Goal: Transaction & Acquisition: Purchase product/service

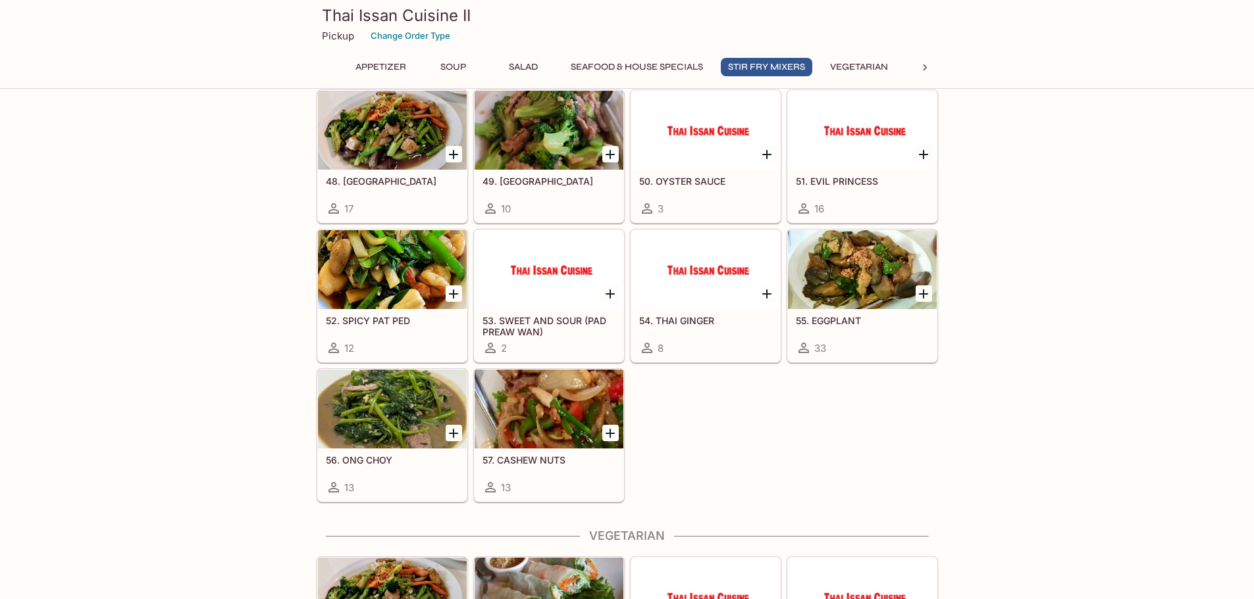
scroll to position [1645, 0]
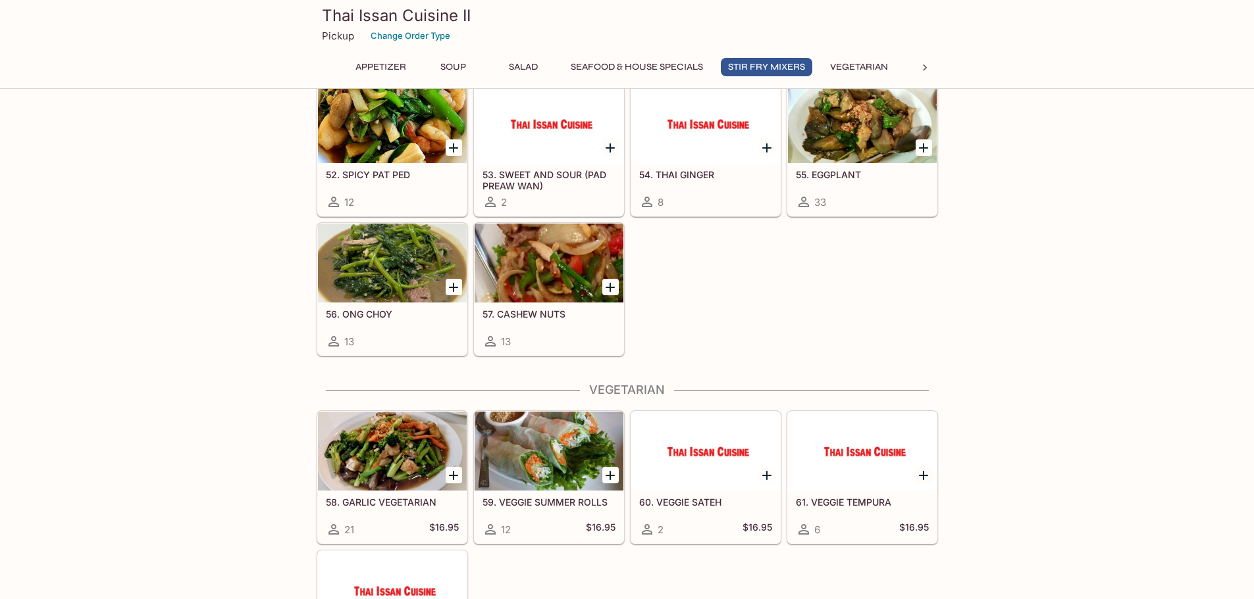
click at [933, 68] on div at bounding box center [924, 68] width 26 height 20
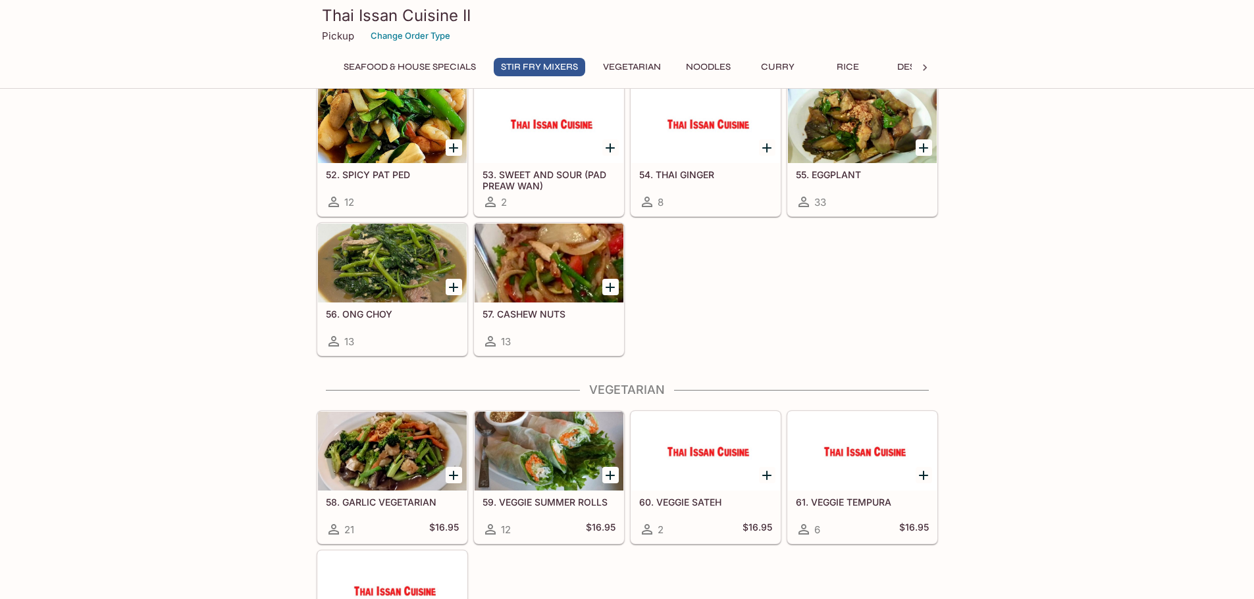
scroll to position [0, 347]
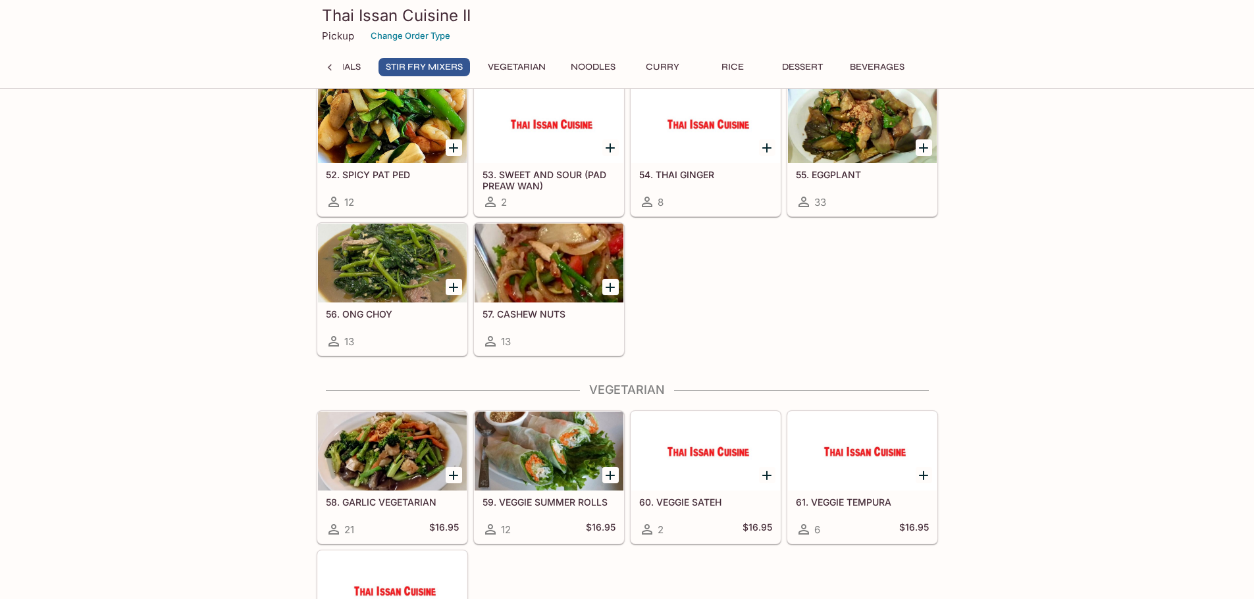
click at [598, 66] on button "Noodles" at bounding box center [592, 67] width 59 height 18
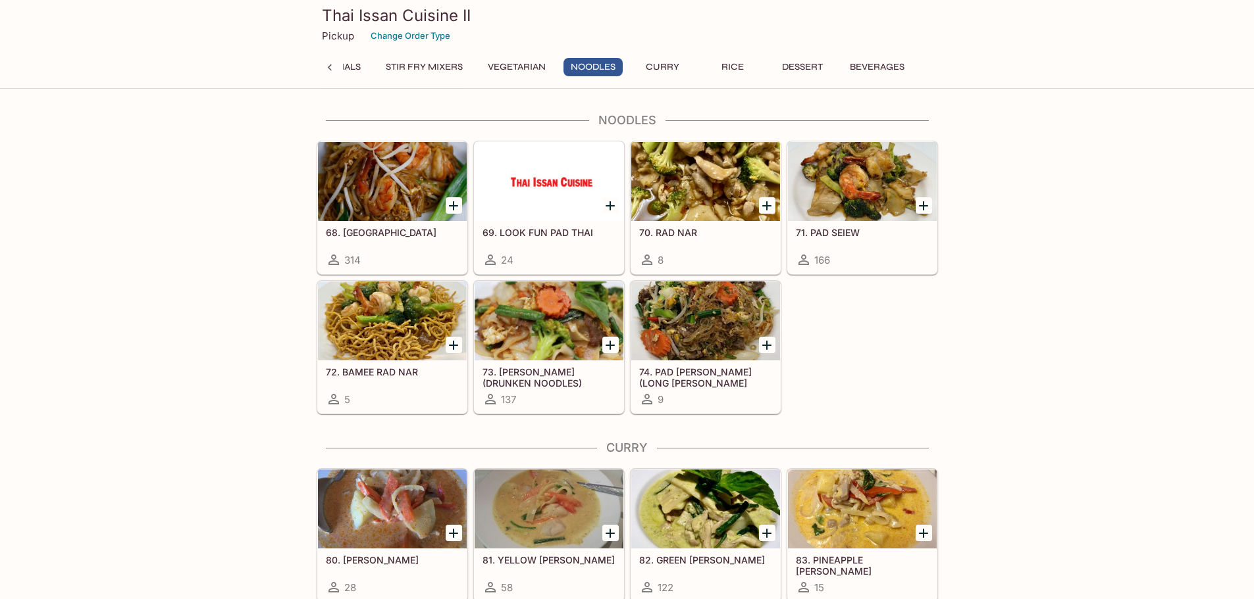
scroll to position [2244, 0]
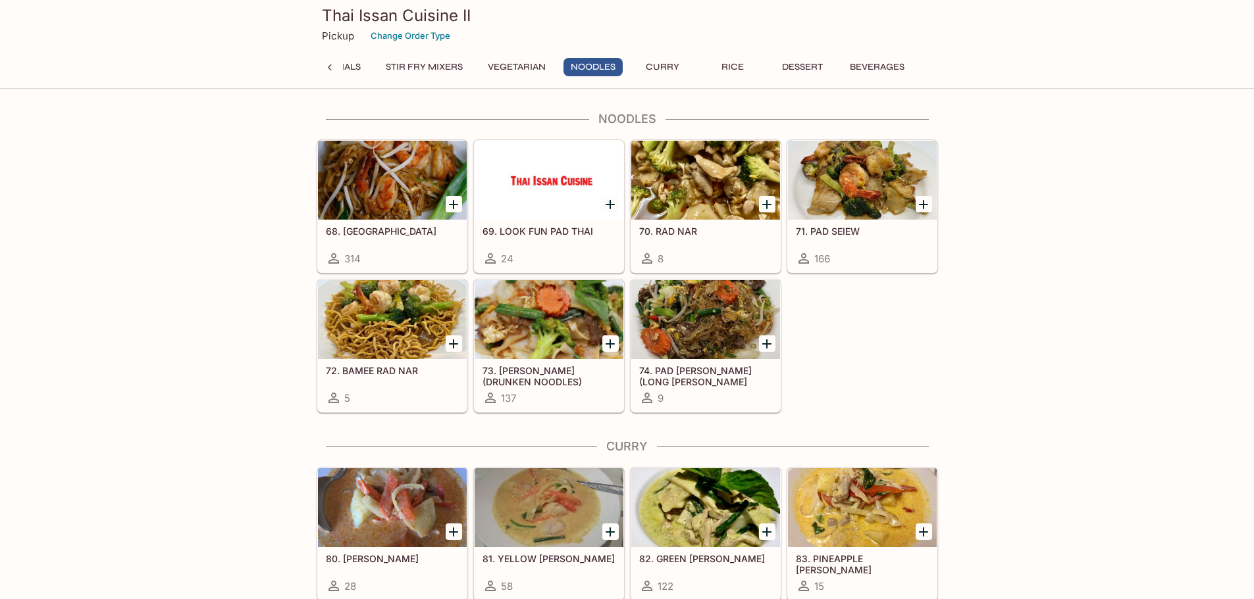
click at [376, 242] on div "68. PAD THAI 314" at bounding box center [392, 246] width 149 height 53
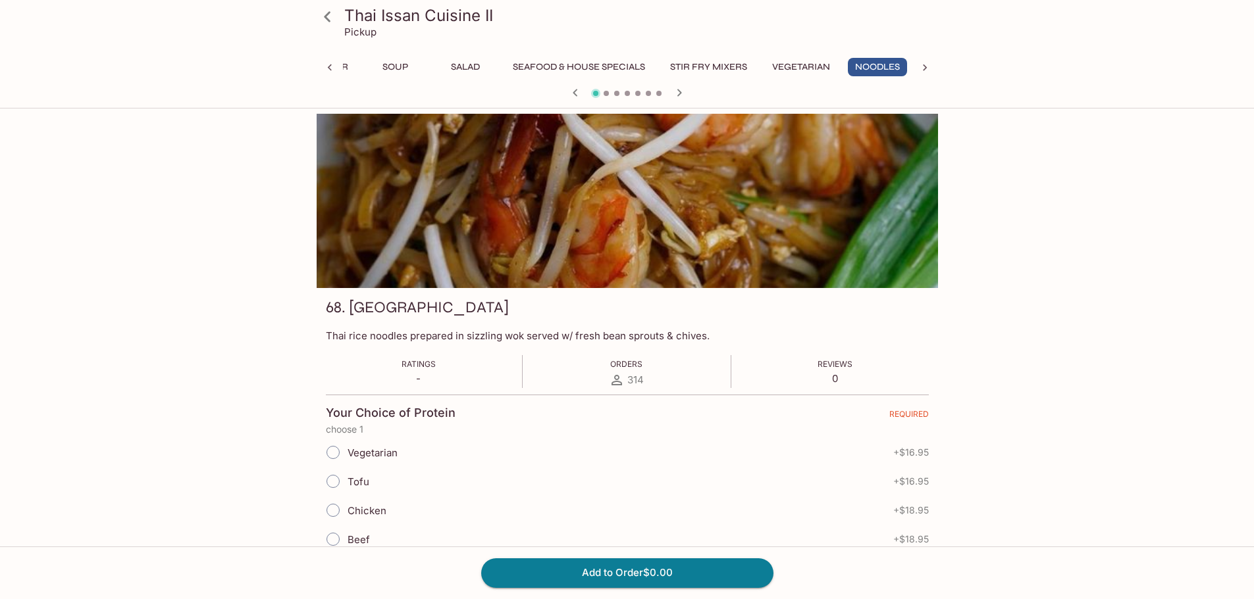
scroll to position [132, 0]
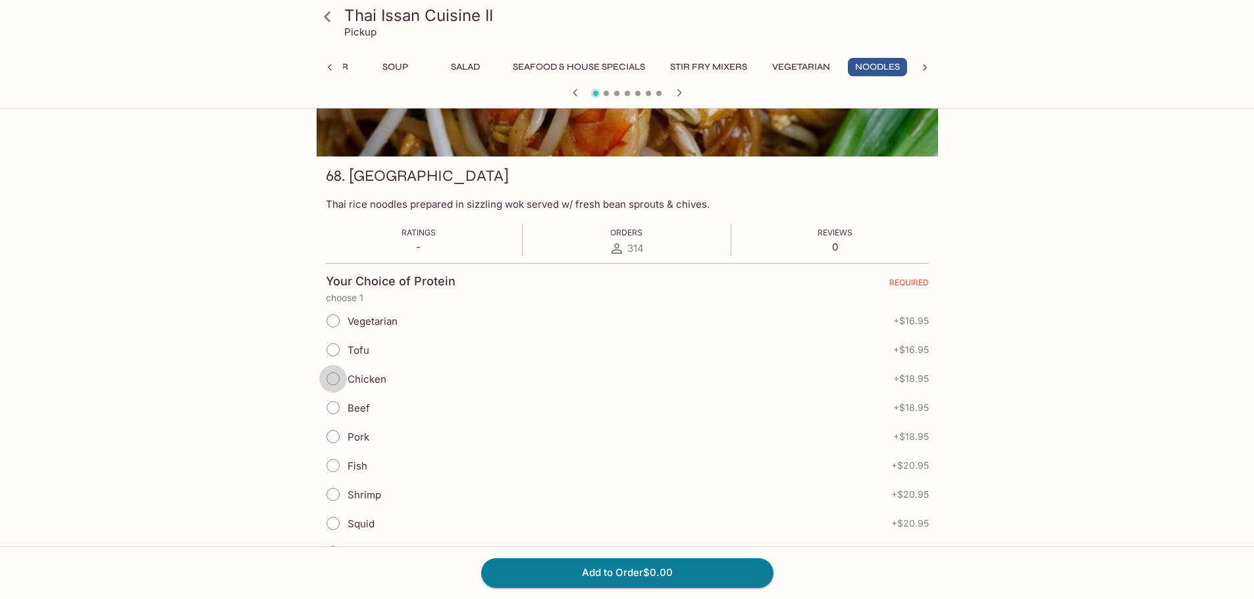
click at [332, 382] on input "Chicken" at bounding box center [333, 379] width 28 height 28
radio input "true"
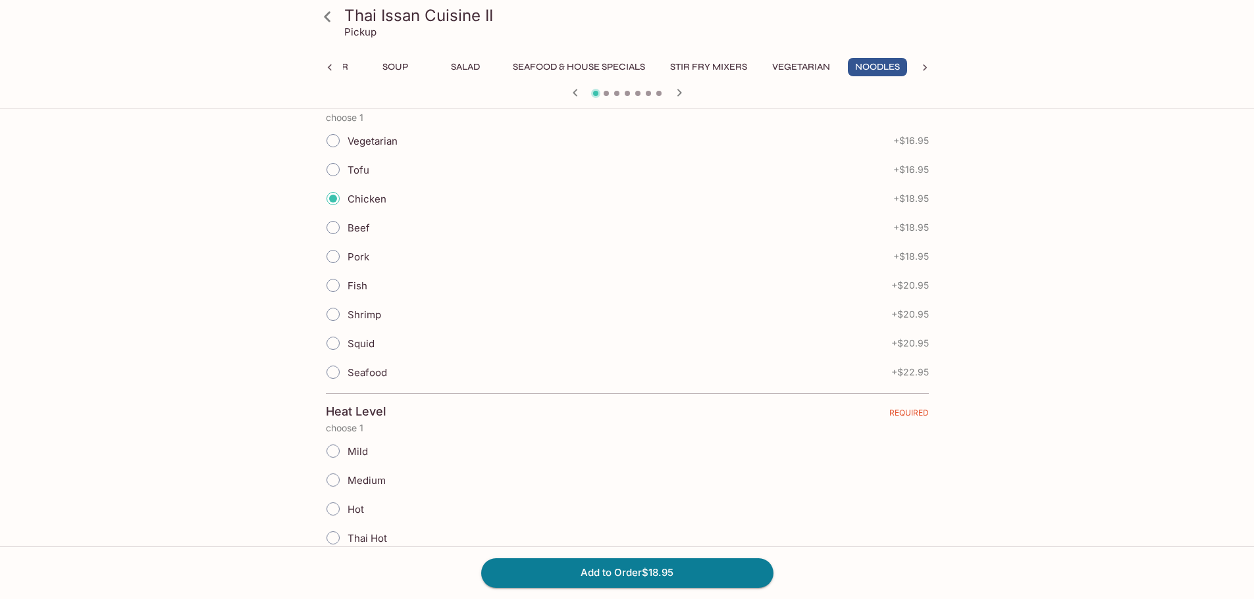
scroll to position [395, 0]
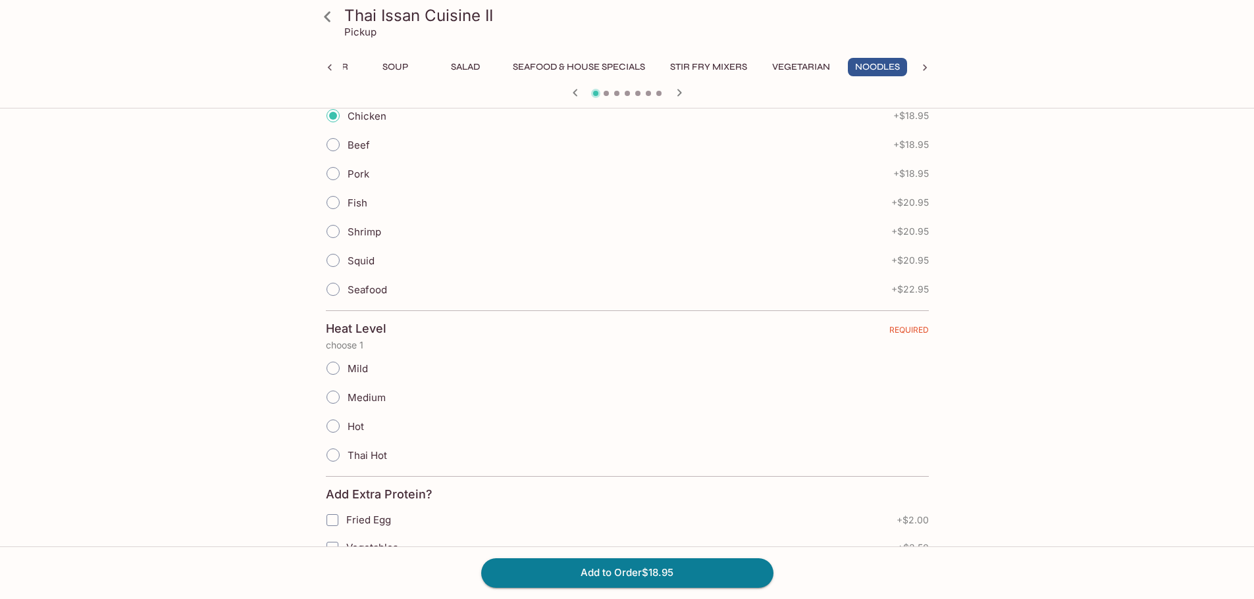
click at [331, 403] on input "Medium" at bounding box center [333, 398] width 28 height 28
radio input "true"
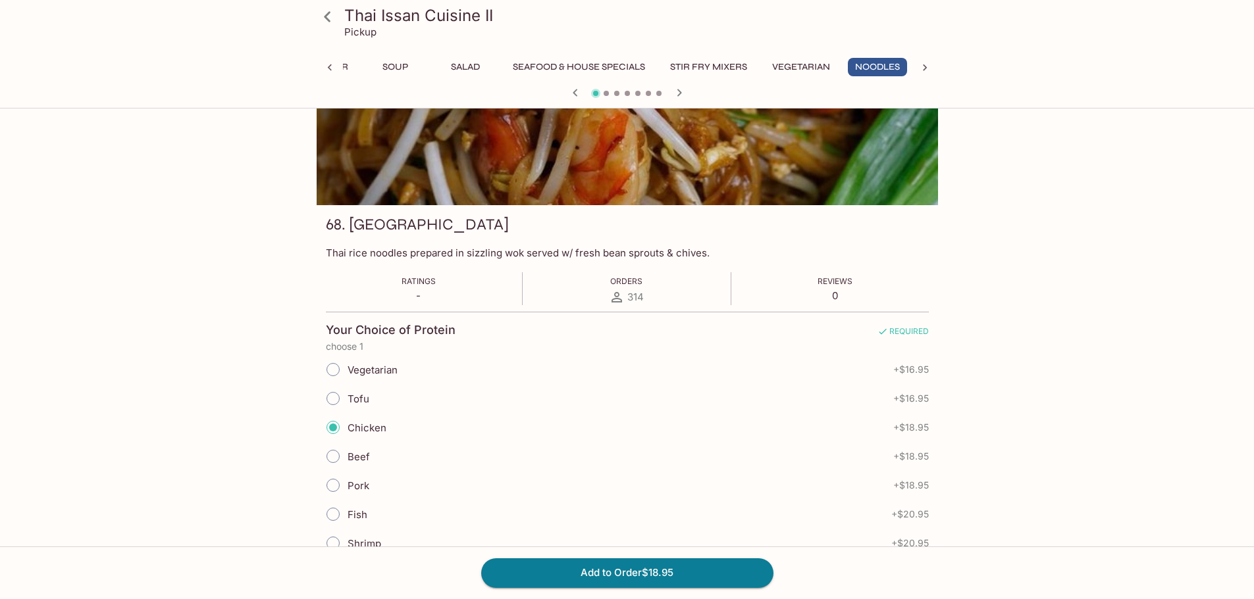
scroll to position [197, 0]
